Goal: Complete application form: Complete application form

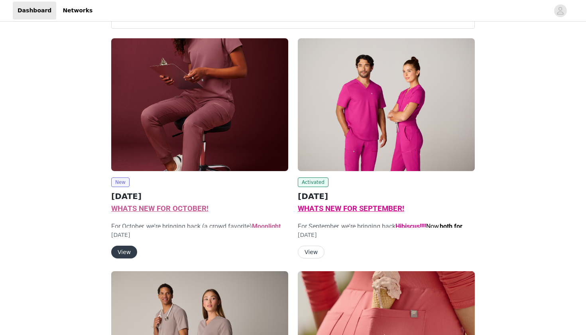
scroll to position [43, 0]
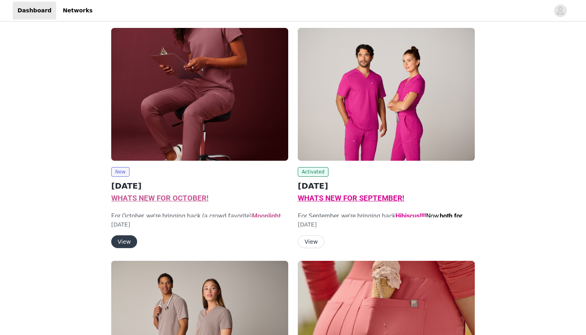
click at [160, 199] on span "WHATS NEW FOR OCTOBER!" at bounding box center [159, 198] width 97 height 9
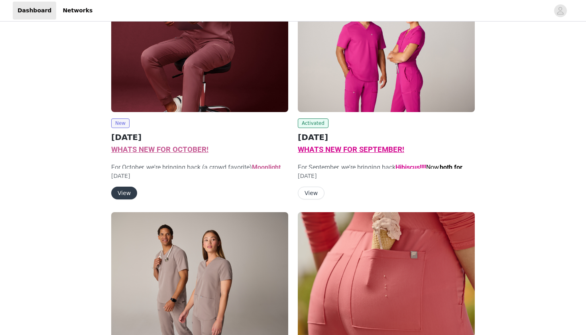
scroll to position [102, 0]
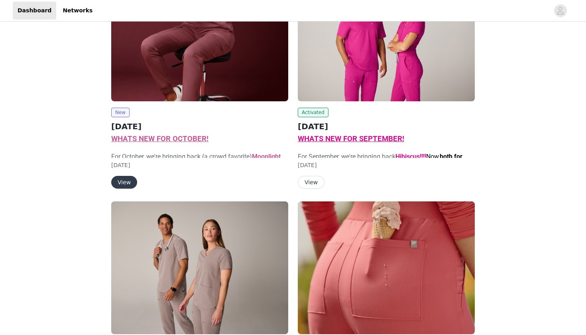
click at [125, 185] on button "View" at bounding box center [124, 182] width 26 height 13
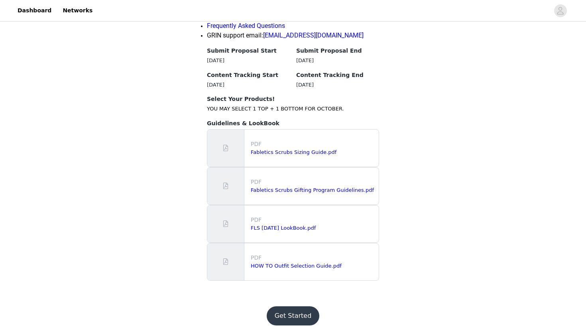
scroll to position [809, 0]
click at [292, 316] on button "Get Started" at bounding box center [293, 315] width 53 height 19
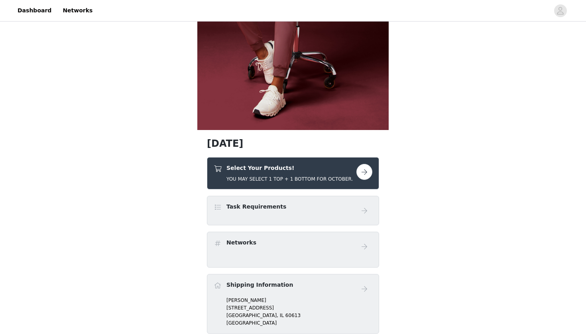
scroll to position [207, 0]
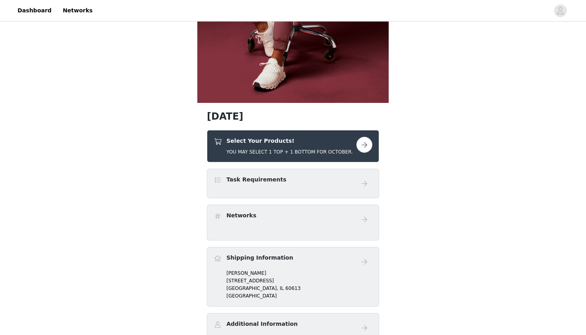
click at [275, 153] on h5 "YOU MAY SELECT 1 TOP + 1 BOTTOM FOR OCTOBER." at bounding box center [289, 151] width 126 height 7
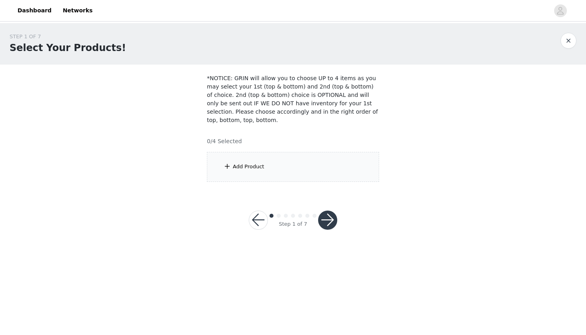
click at [262, 164] on div "Add Product" at bounding box center [248, 167] width 31 height 8
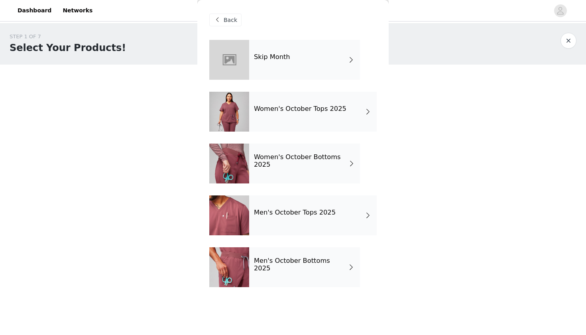
click at [308, 119] on div "Women's October Tops 2025" at bounding box center [313, 112] width 128 height 40
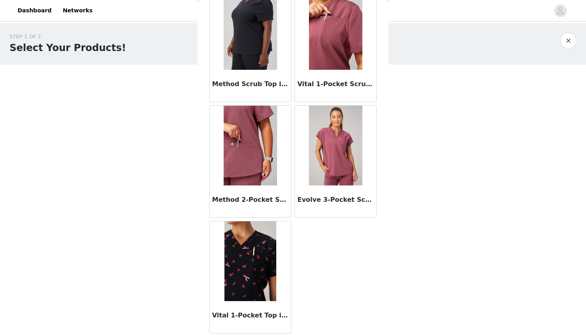
click at [327, 169] on img at bounding box center [335, 146] width 53 height 80
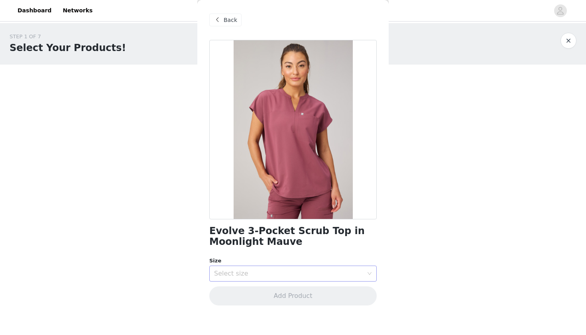
click at [256, 271] on div "Select size" at bounding box center [288, 273] width 149 height 8
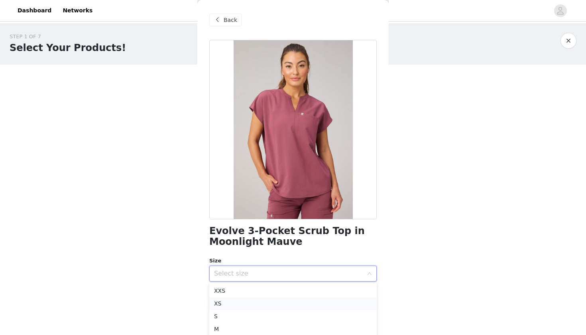
click at [228, 307] on li "XS" at bounding box center [292, 303] width 167 height 13
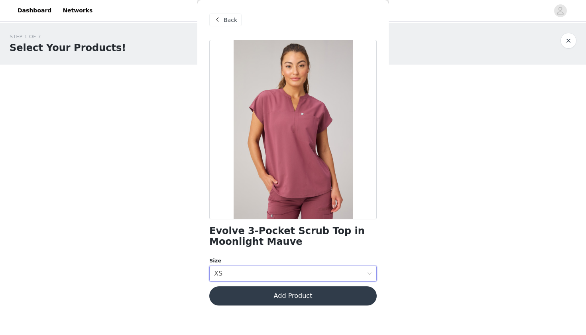
click at [274, 298] on button "Add Product" at bounding box center [292, 295] width 167 height 19
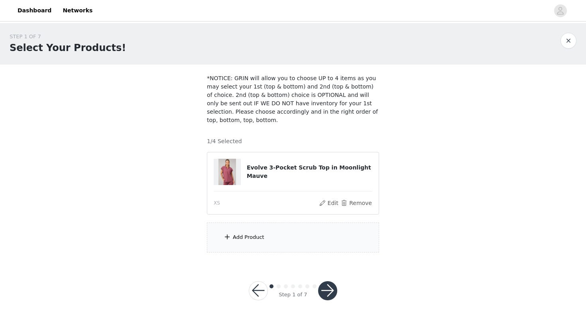
click at [248, 230] on div "Add Product" at bounding box center [293, 237] width 172 height 30
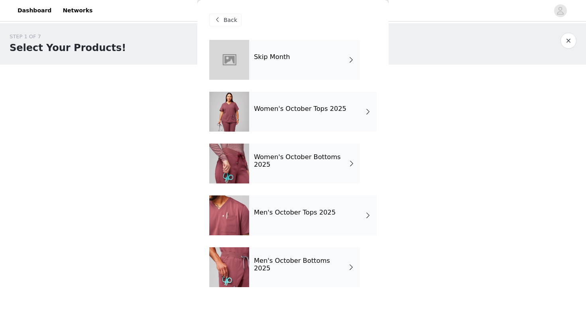
click at [292, 169] on div "Women's October Bottoms 2025" at bounding box center [304, 163] width 111 height 40
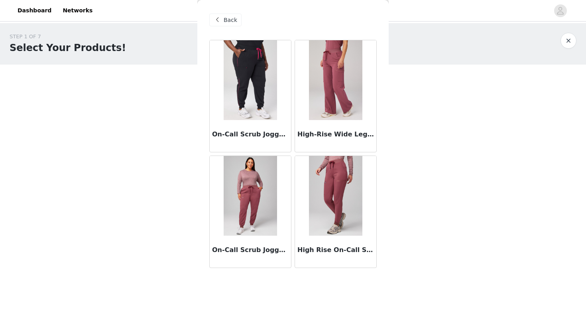
click at [334, 85] on img at bounding box center [335, 80] width 53 height 80
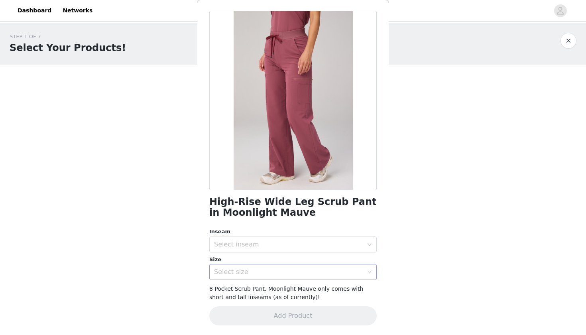
scroll to position [29, 0]
click at [253, 242] on div "Select inseam" at bounding box center [288, 245] width 149 height 8
click at [233, 264] on li "Short" at bounding box center [292, 261] width 167 height 13
click at [230, 284] on div "High-Rise Wide Leg Scrub Pant in Moonlight Mauve Inseam Select inseam Short Siz…" at bounding box center [292, 173] width 167 height 324
click at [230, 279] on div "Select size" at bounding box center [292, 272] width 167 height 16
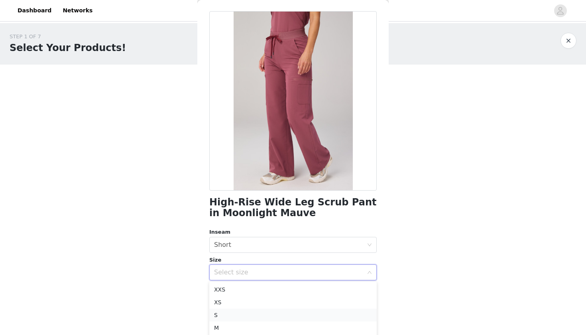
click at [226, 314] on li "S" at bounding box center [292, 314] width 167 height 13
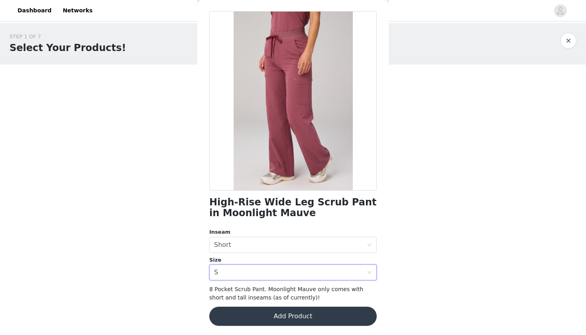
scroll to position [0, 0]
click at [293, 317] on button "Add Product" at bounding box center [292, 315] width 167 height 19
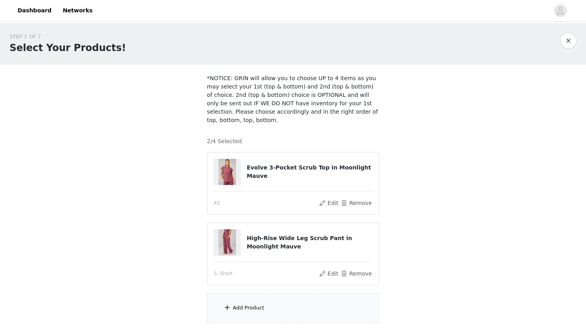
click at [245, 310] on div "Add Product" at bounding box center [248, 308] width 31 height 8
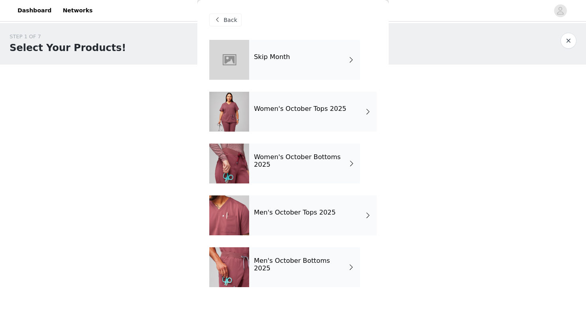
click at [291, 122] on div "Women's October Tops 2025" at bounding box center [313, 112] width 128 height 40
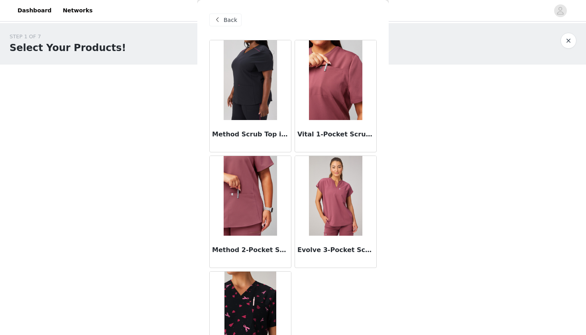
click at [331, 210] on img at bounding box center [335, 196] width 53 height 80
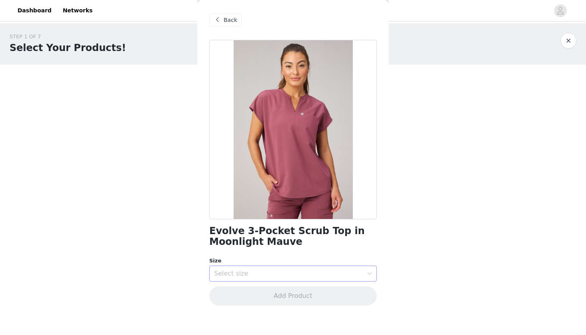
click at [246, 275] on div "Select size" at bounding box center [288, 273] width 149 height 8
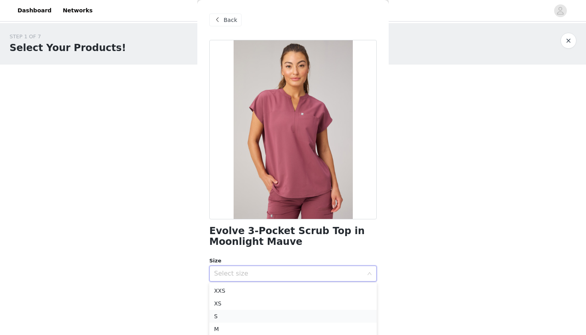
click at [229, 316] on li "S" at bounding box center [292, 316] width 167 height 13
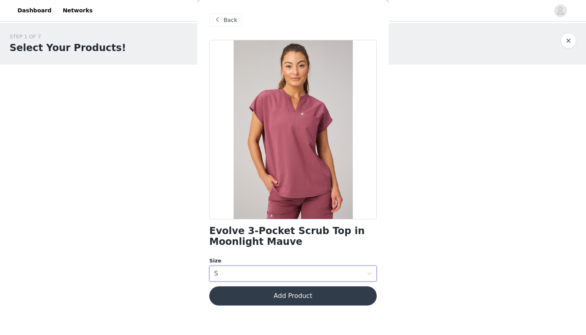
click at [268, 301] on button "Add Product" at bounding box center [292, 295] width 167 height 19
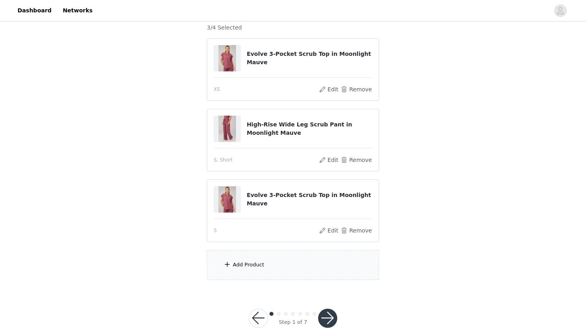
scroll to position [114, 0]
click at [326, 316] on button "button" at bounding box center [327, 317] width 19 height 19
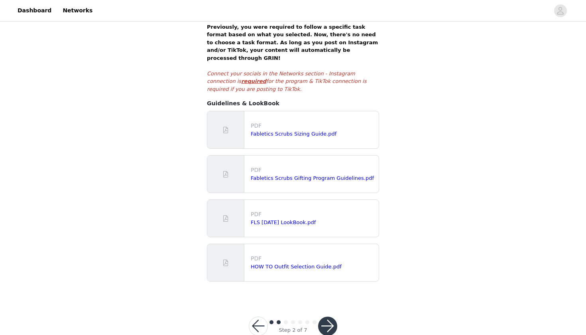
scroll to position [146, 0]
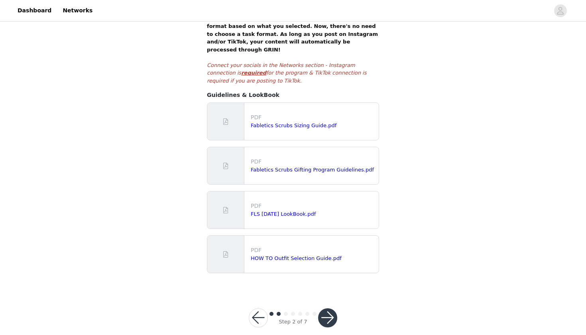
click at [326, 308] on button "button" at bounding box center [327, 317] width 19 height 19
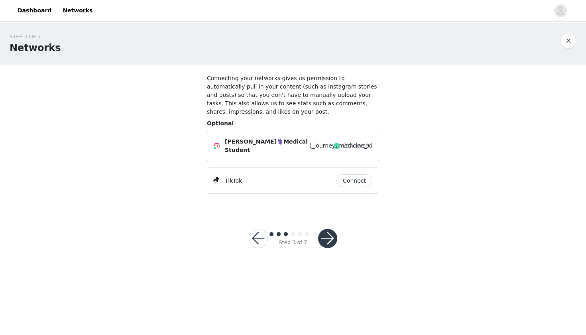
click at [325, 241] on button "button" at bounding box center [327, 238] width 19 height 19
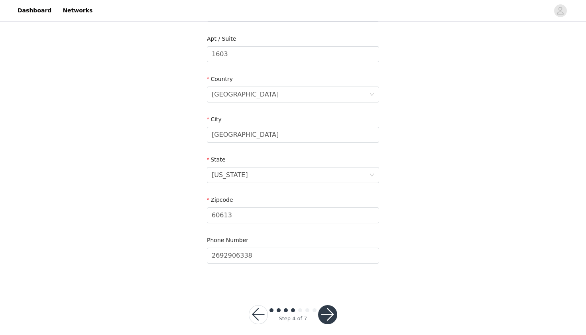
scroll to position [225, 0]
click at [324, 309] on button "button" at bounding box center [327, 314] width 19 height 19
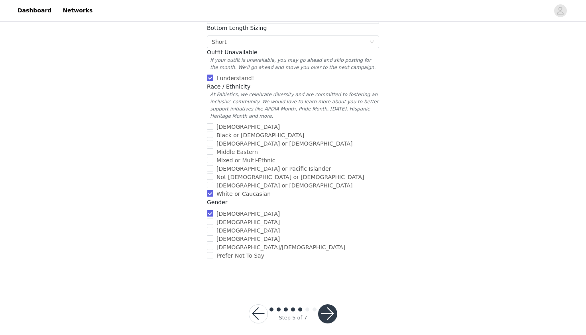
scroll to position [262, 0]
click at [332, 304] on button "button" at bounding box center [327, 313] width 19 height 19
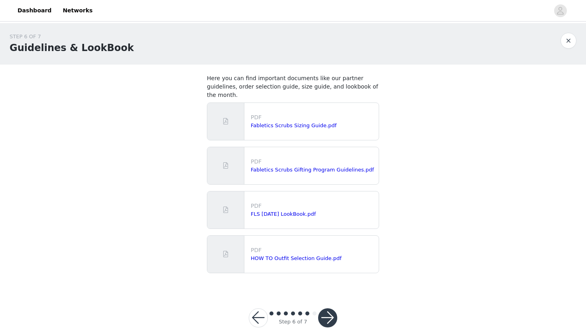
click at [332, 308] on button "button" at bounding box center [327, 317] width 19 height 19
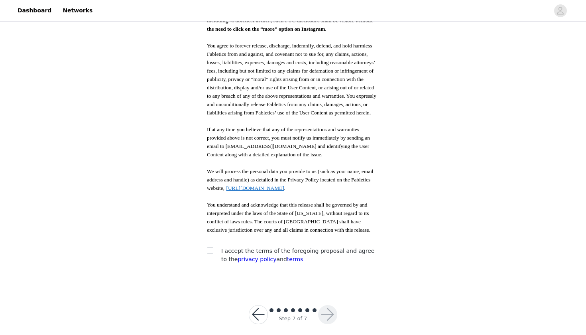
scroll to position [385, 0]
click at [210, 247] on input "checkbox" at bounding box center [210, 250] width 6 height 6
checkbox input "true"
click at [324, 311] on button "button" at bounding box center [327, 314] width 19 height 19
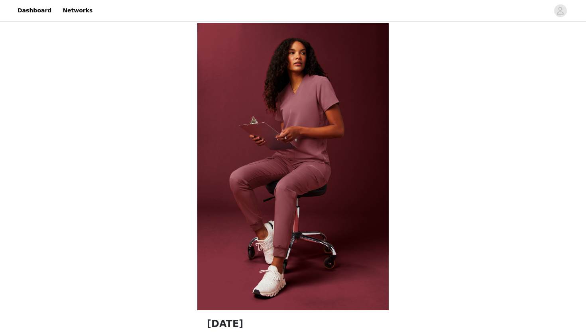
scroll to position [283, 0]
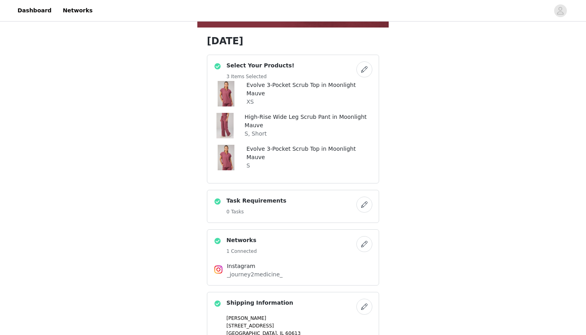
click at [366, 70] on button "button" at bounding box center [364, 69] width 16 height 16
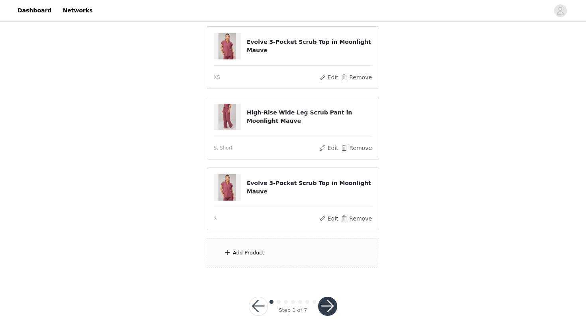
scroll to position [125, 0]
click at [261, 249] on div "Add Product" at bounding box center [248, 253] width 31 height 8
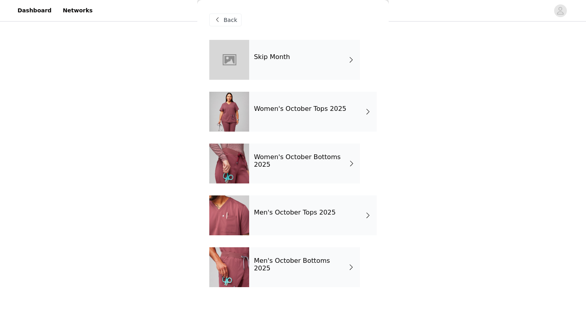
click at [337, 167] on h4 "Women's October Bottoms 2025" at bounding box center [301, 160] width 94 height 15
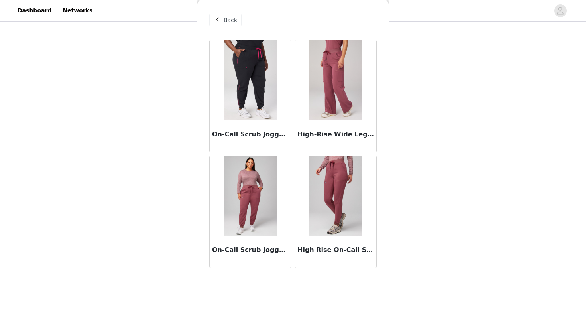
click at [236, 18] on span "Back" at bounding box center [231, 20] width 14 height 8
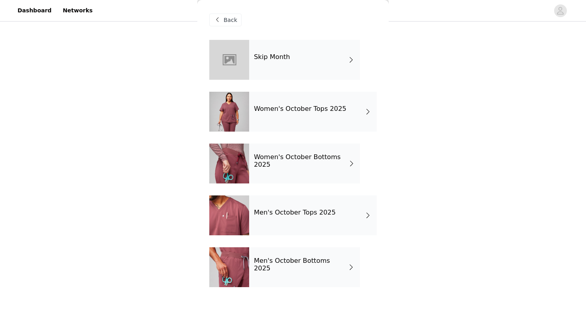
click at [227, 16] on span "Back" at bounding box center [231, 20] width 14 height 8
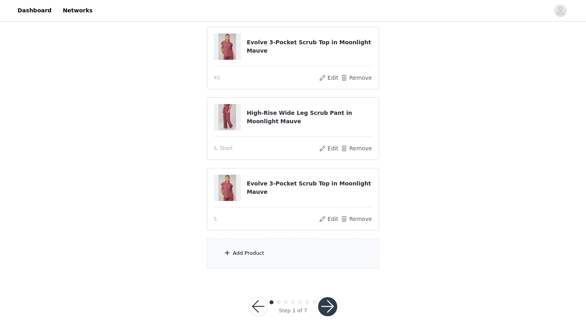
click at [328, 306] on button "button" at bounding box center [327, 306] width 19 height 19
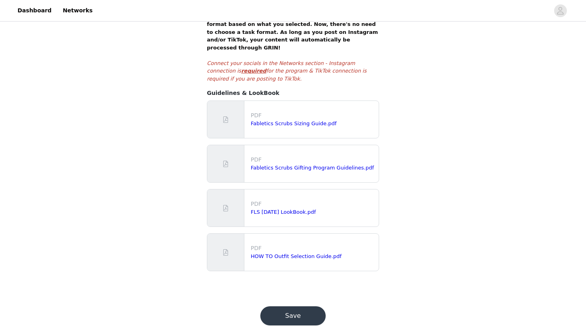
scroll to position [148, 0]
click at [306, 306] on button "Save" at bounding box center [292, 315] width 65 height 19
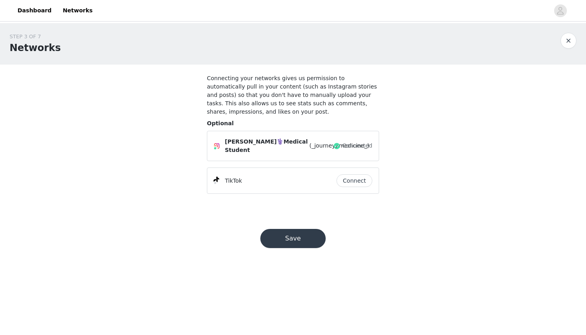
click at [297, 257] on footer "Save" at bounding box center [293, 238] width 104 height 57
click at [297, 247] on div "Save" at bounding box center [293, 238] width 84 height 38
click at [297, 239] on button "Save" at bounding box center [292, 238] width 65 height 19
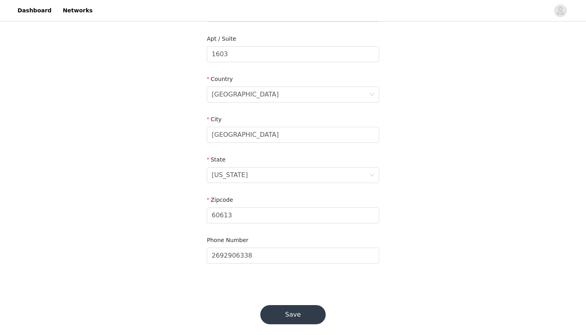
scroll to position [225, 0]
click at [284, 305] on button "Save" at bounding box center [292, 314] width 65 height 19
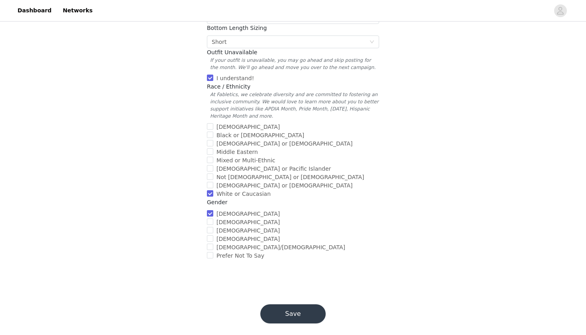
scroll to position [262, 0]
click at [296, 304] on button "Save" at bounding box center [292, 313] width 65 height 19
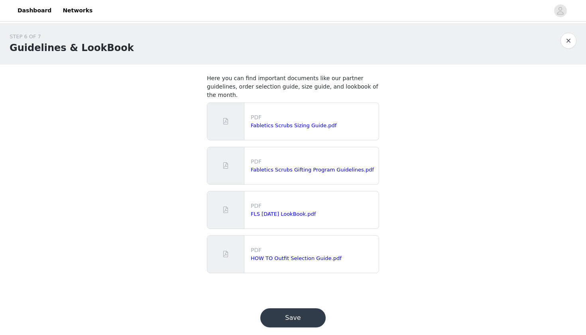
click at [291, 310] on button "Save" at bounding box center [292, 317] width 65 height 19
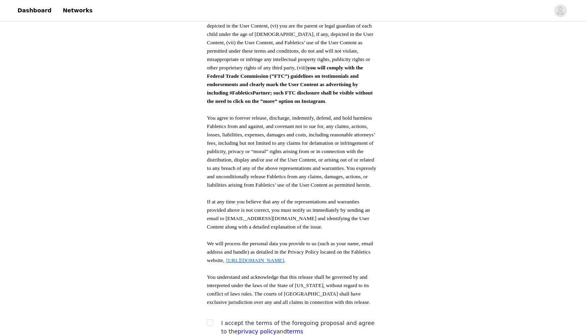
scroll to position [358, 0]
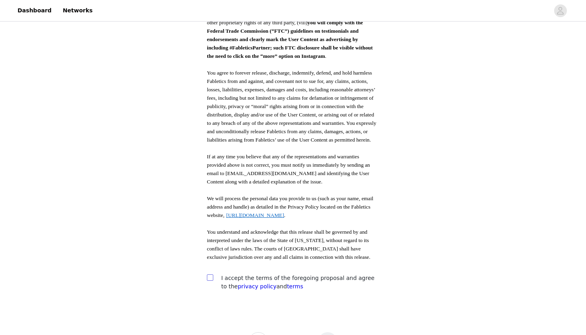
click at [210, 274] on input "checkbox" at bounding box center [210, 277] width 6 height 6
checkbox input "true"
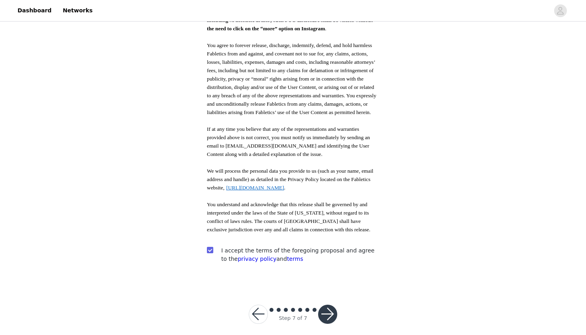
scroll to position [385, 0]
click at [330, 305] on button "button" at bounding box center [327, 314] width 19 height 19
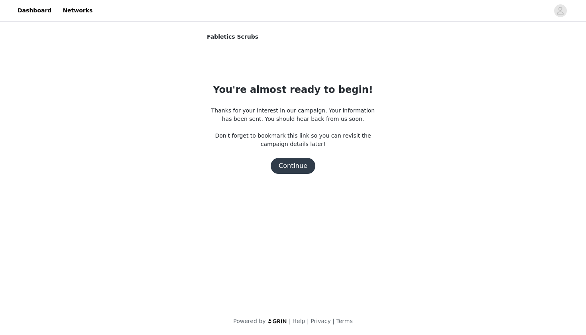
click at [295, 169] on button "Continue" at bounding box center [293, 166] width 45 height 16
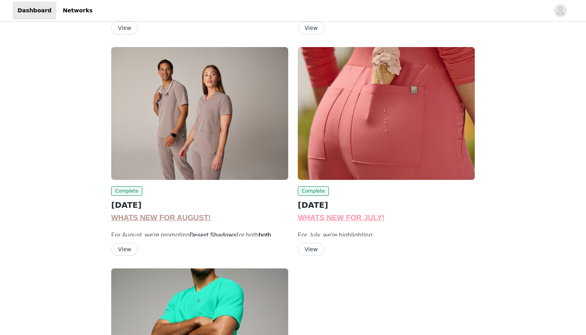
scroll to position [259, 0]
